Goal: Task Accomplishment & Management: Use online tool/utility

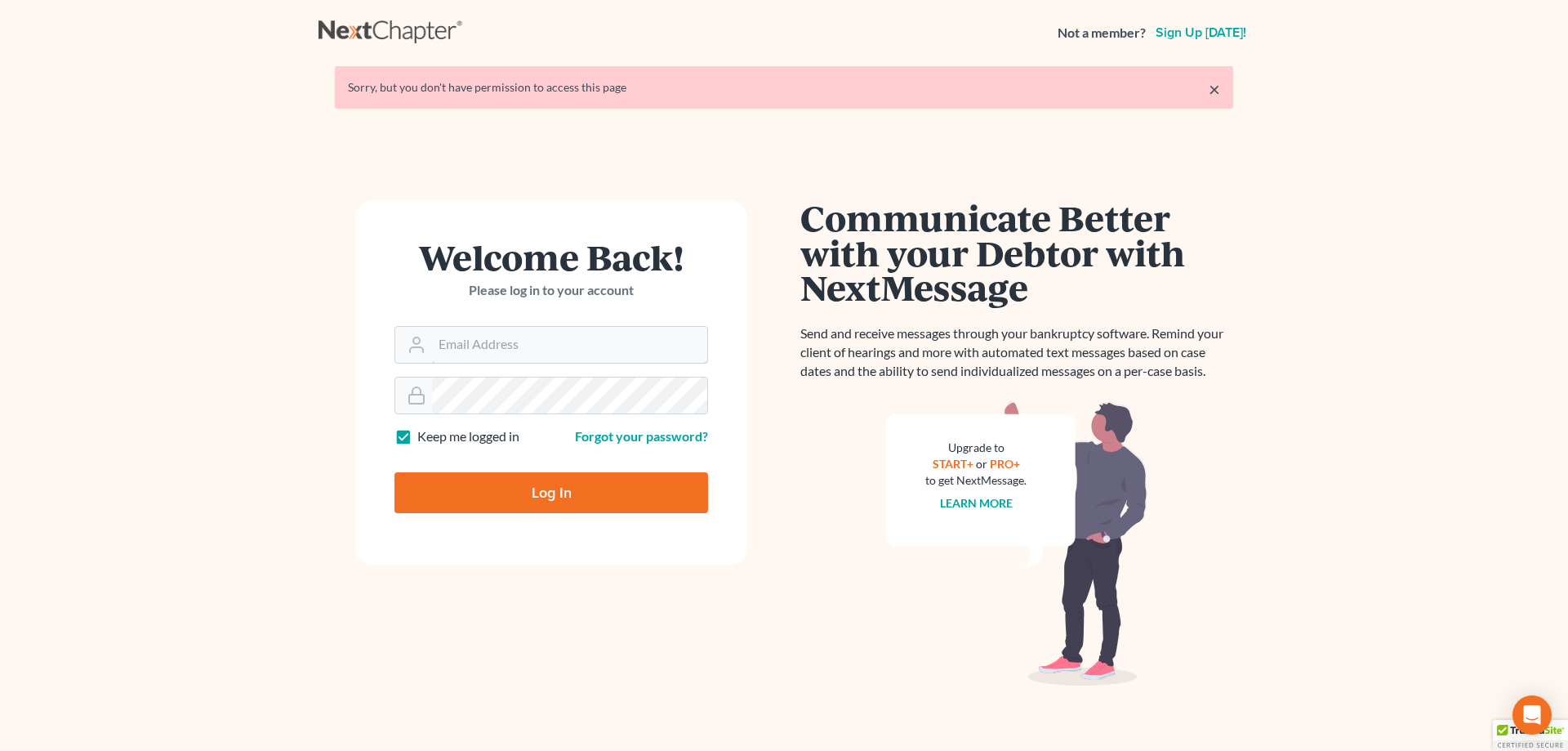
type input "[EMAIL_ADDRESS][DOMAIN_NAME]"
click at [557, 481] on input "Log In" at bounding box center [551, 492] width 313 height 41
type input "Thinking..."
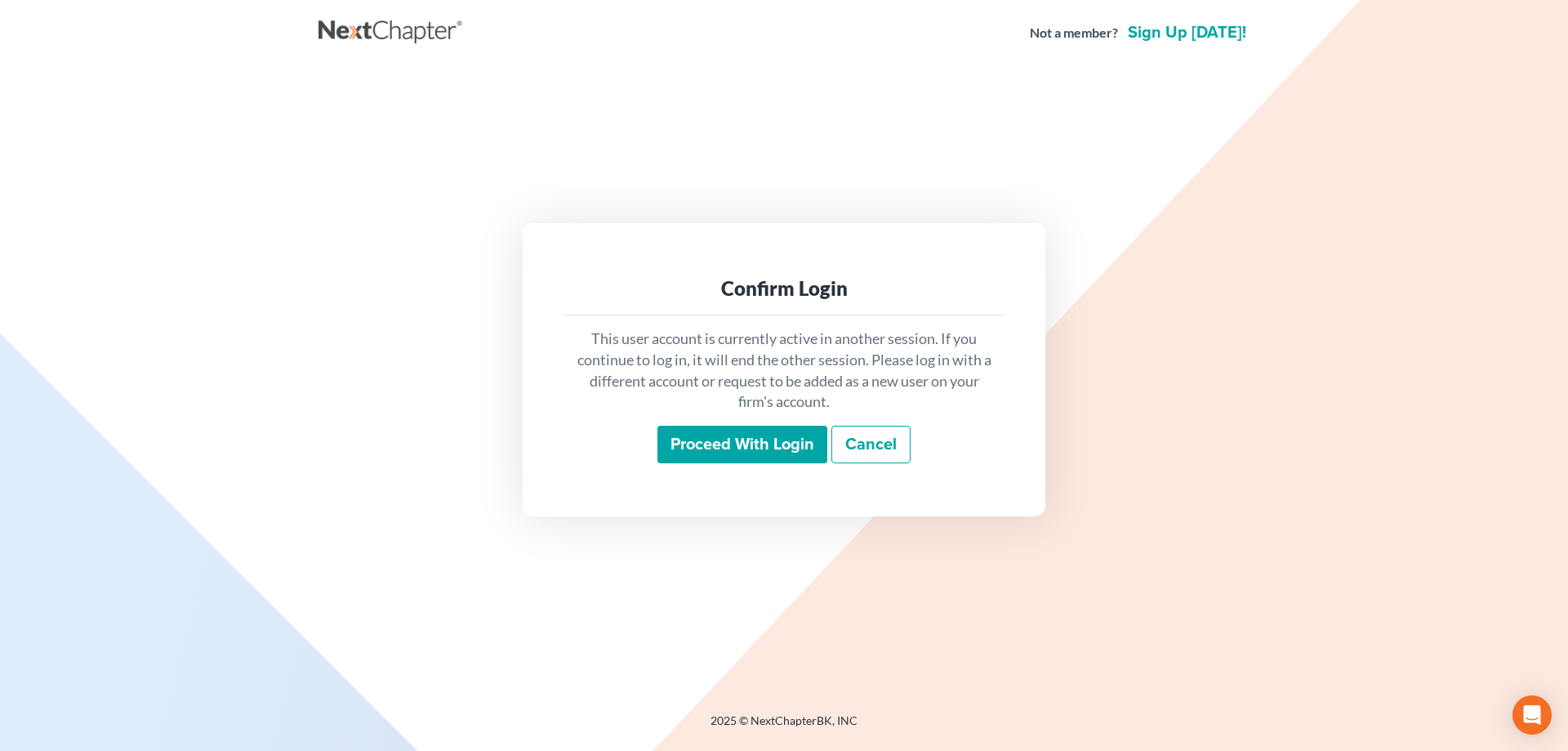
click at [728, 442] on input "Proceed with login" at bounding box center [743, 444] width 170 height 38
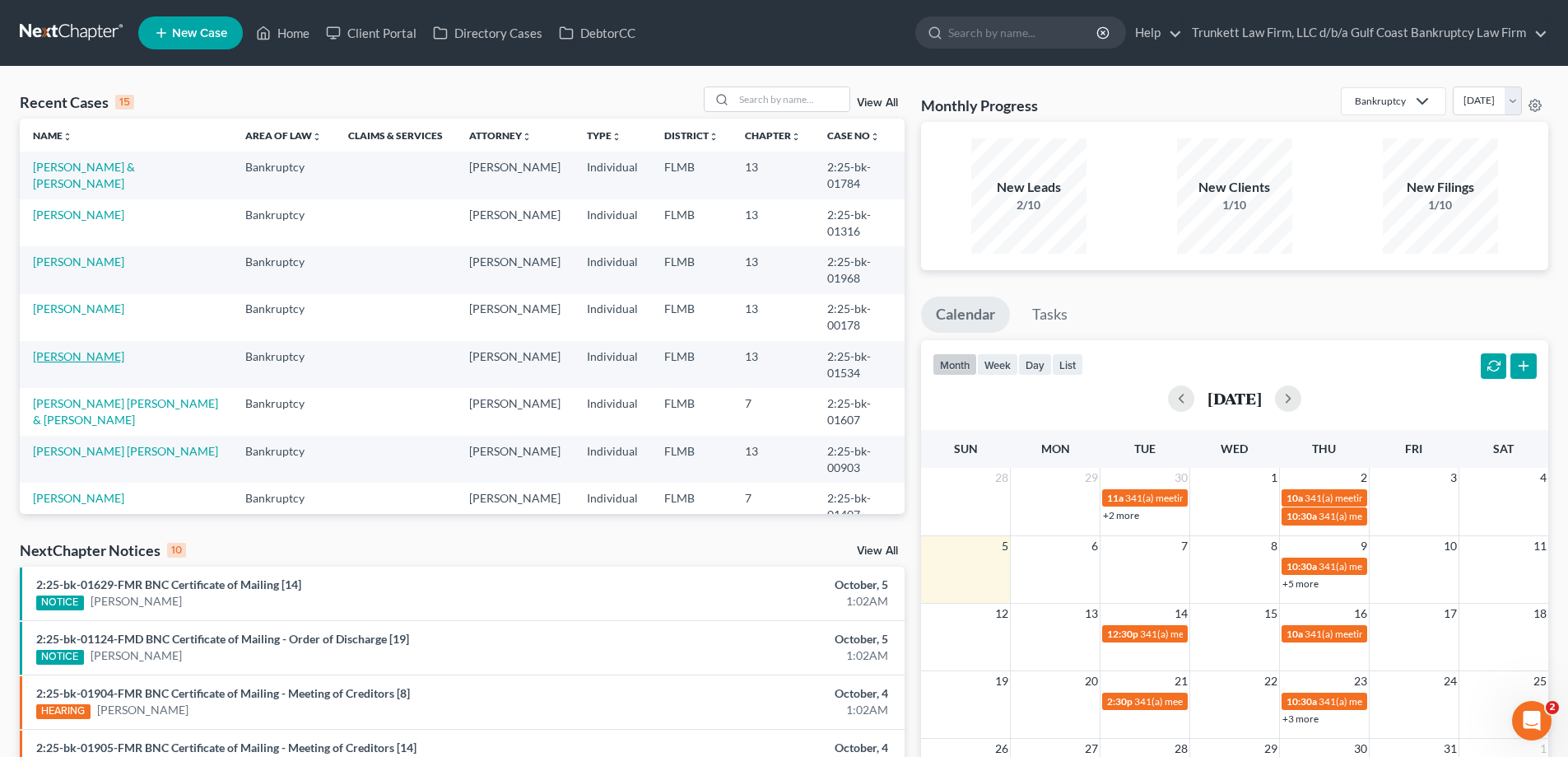
click at [82, 359] on link "Toney, Barbara" at bounding box center [79, 356] width 91 height 14
click at [82, 358] on link "Toney, Barbara" at bounding box center [79, 356] width 91 height 14
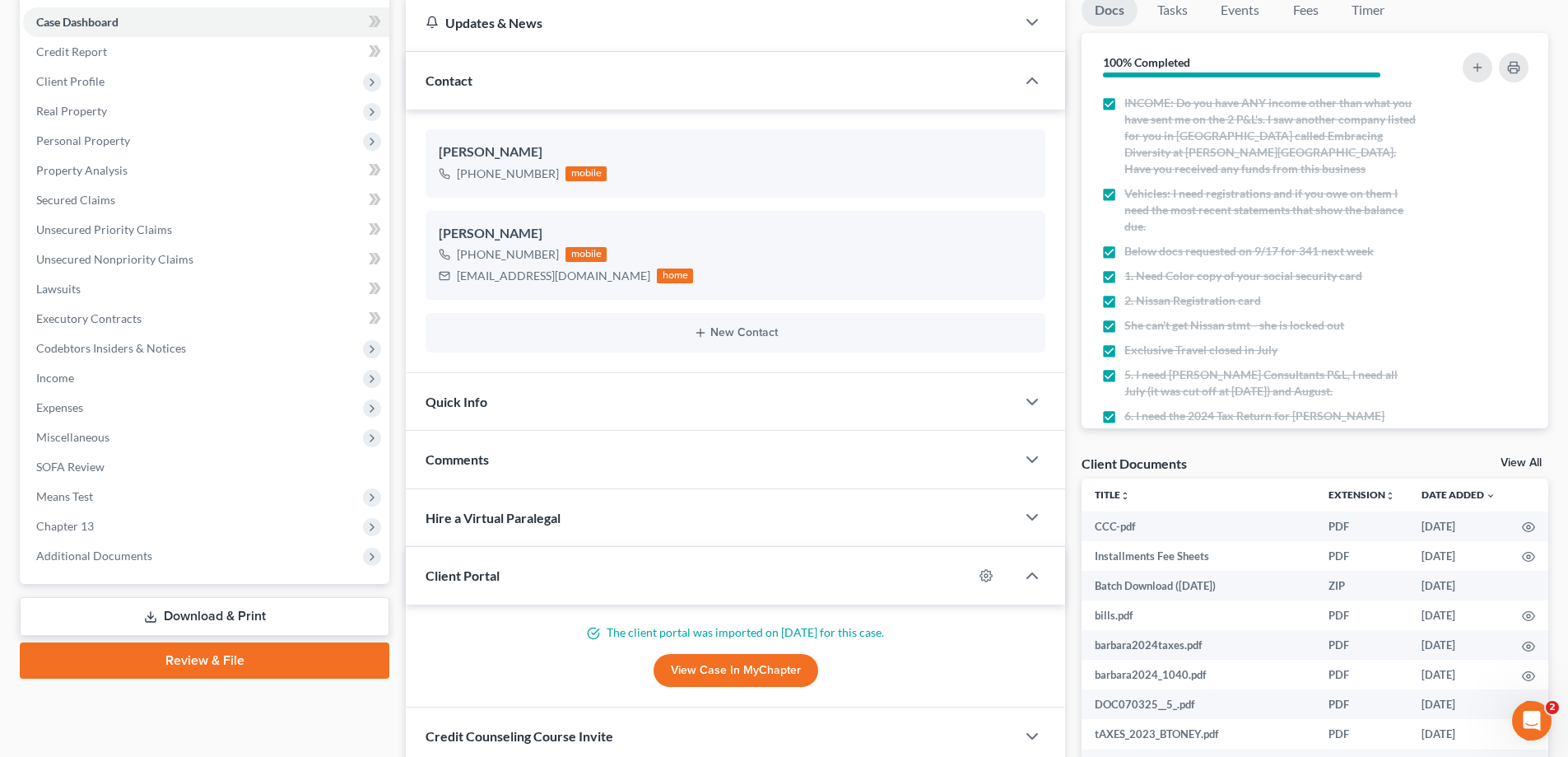
scroll to position [165, 0]
click at [125, 558] on span "Additional Documents" at bounding box center [94, 554] width 116 height 14
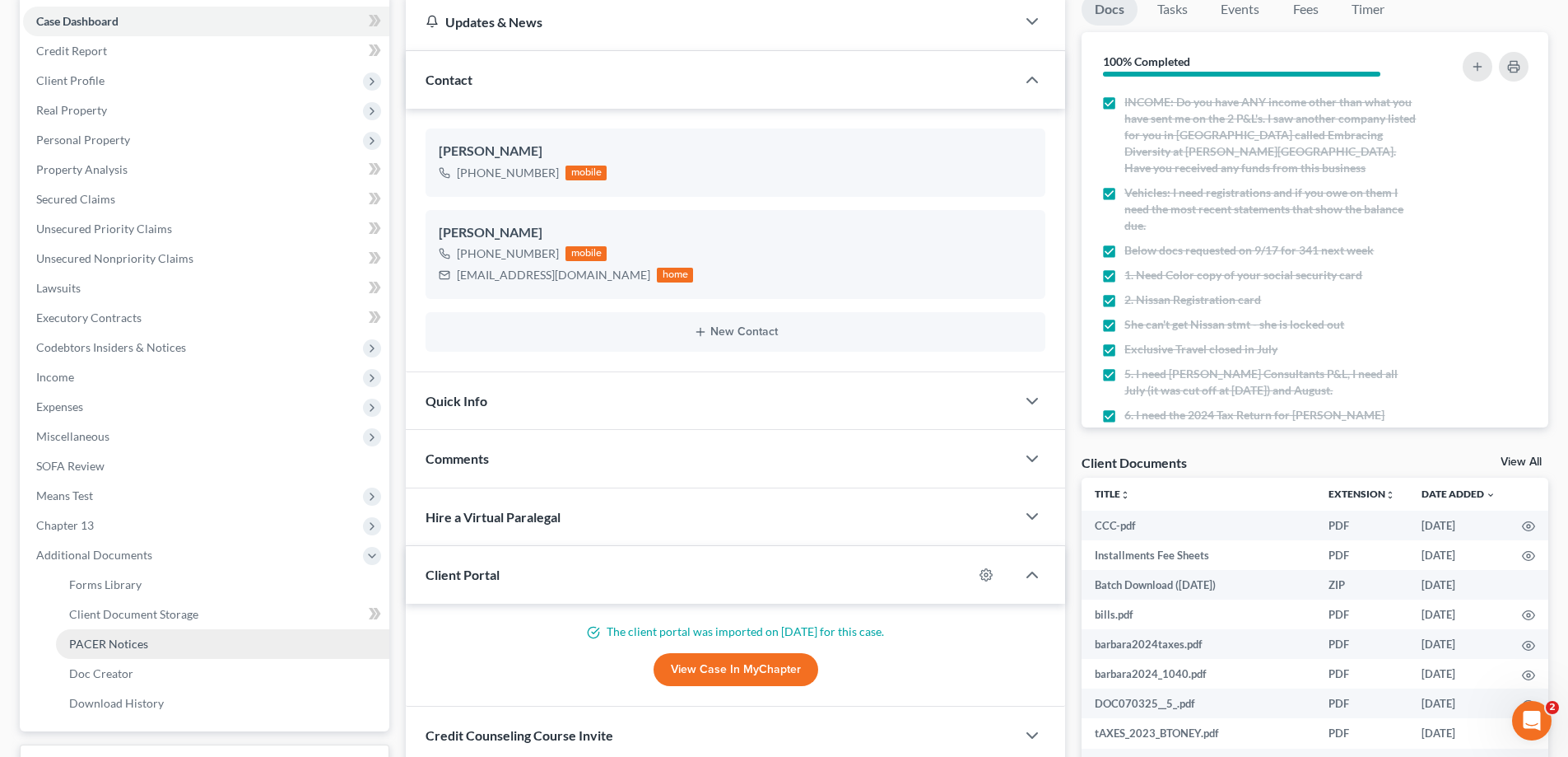
click at [141, 644] on span "PACER Notices" at bounding box center [109, 643] width 79 height 14
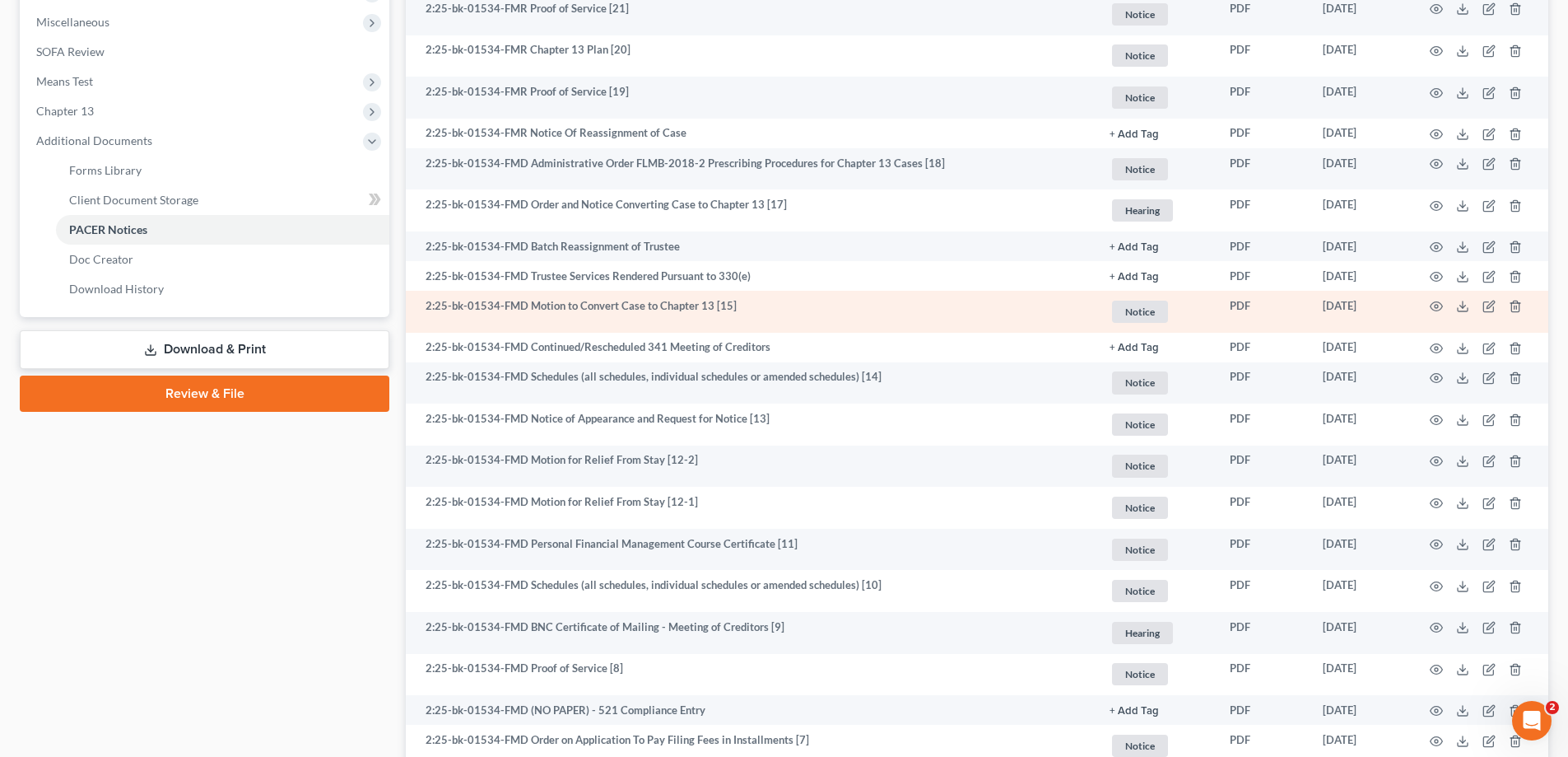
scroll to position [659, 0]
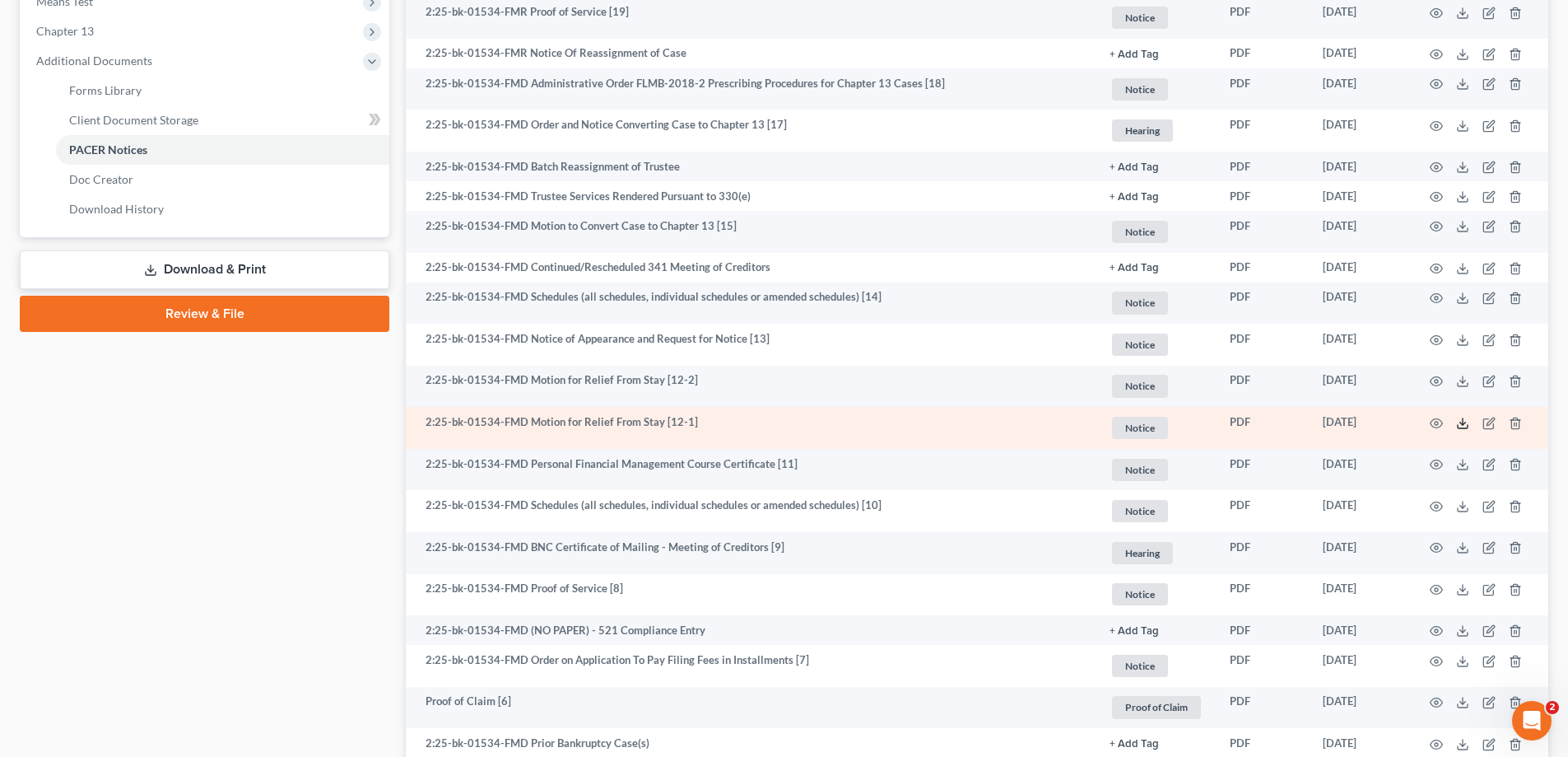
click at [1457, 423] on icon at bounding box center [1462, 423] width 14 height 14
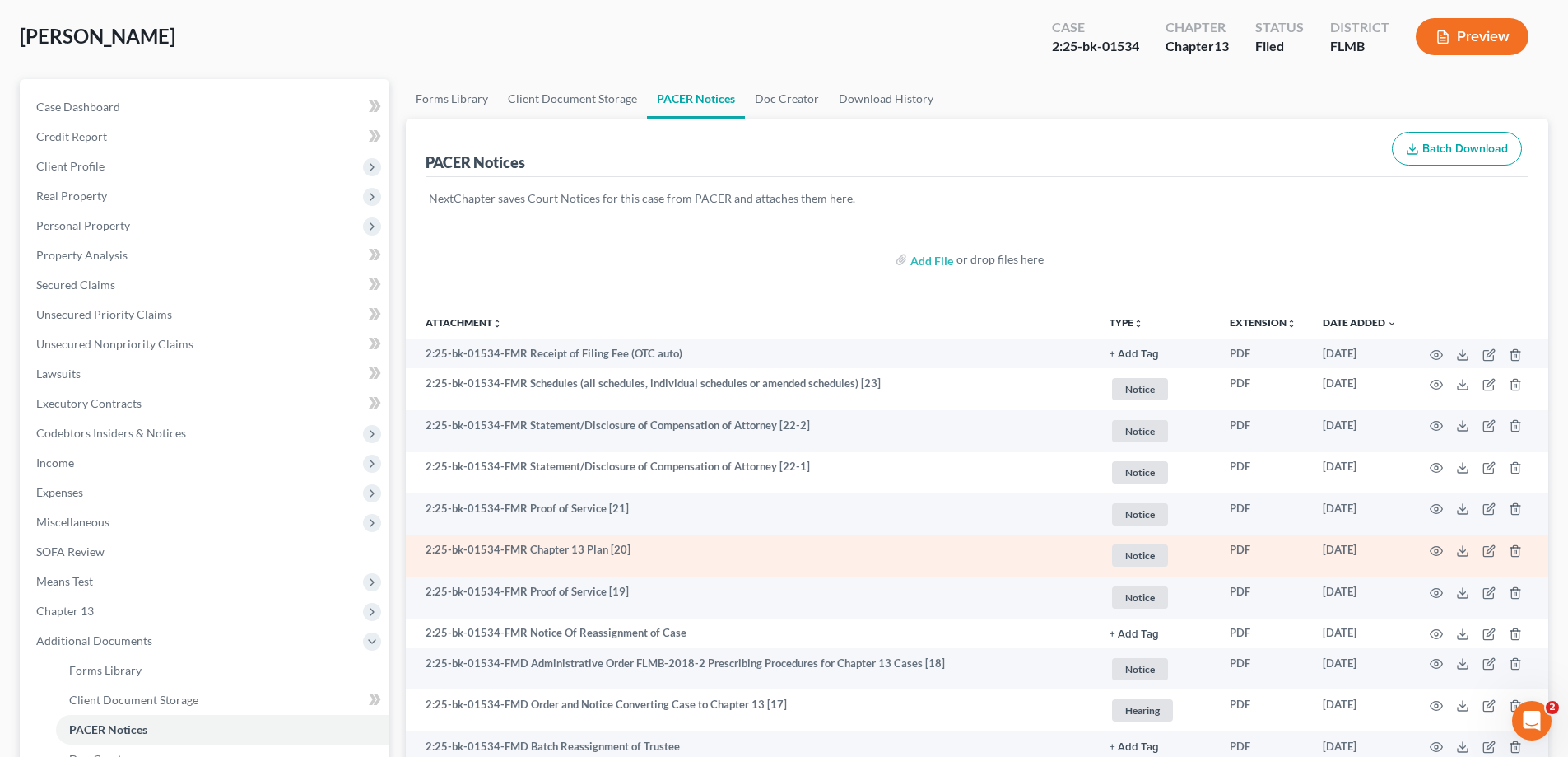
scroll to position [0, 0]
